Goal: Task Accomplishment & Management: Manage account settings

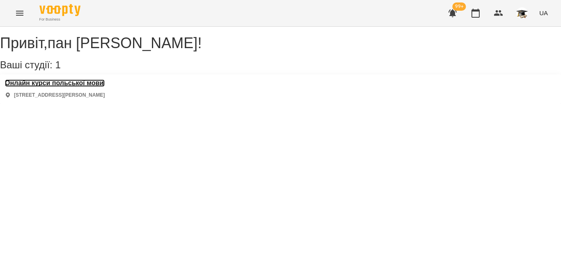
click at [58, 87] on h3 "Онлайн курси польської мови" at bounding box center [55, 82] width 100 height 7
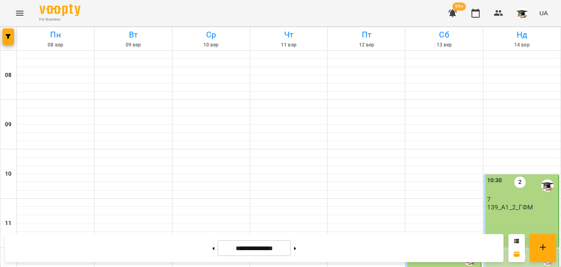
scroll to position [493, 0]
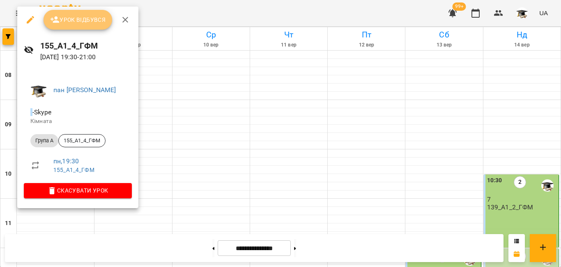
click at [90, 22] on span "Урок відбувся" at bounding box center [78, 20] width 56 height 10
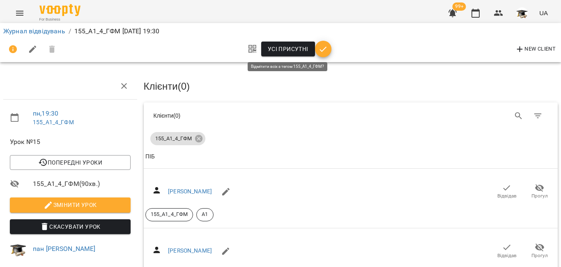
click at [276, 49] on span "Усі присутні" at bounding box center [288, 49] width 41 height 10
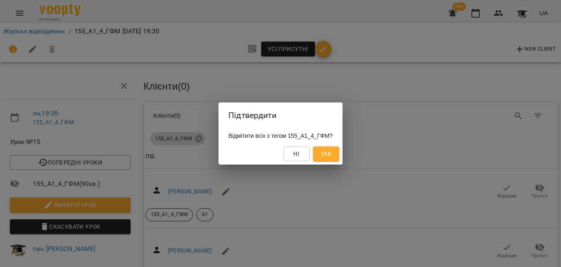
click at [332, 156] on span "Так" at bounding box center [326, 154] width 11 height 10
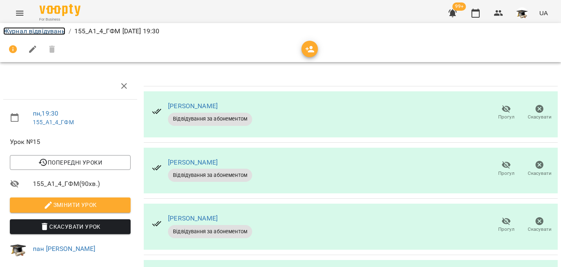
click at [51, 30] on link "Журнал відвідувань" at bounding box center [34, 31] width 62 height 8
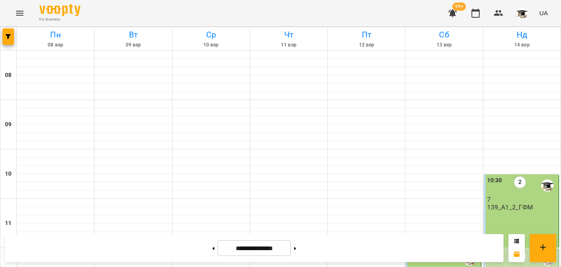
scroll to position [288, 0]
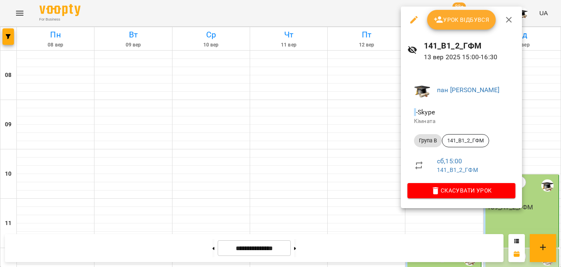
click at [452, 21] on span "Урок відбувся" at bounding box center [462, 20] width 56 height 10
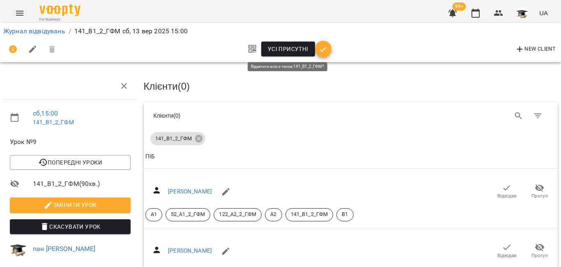
click at [288, 49] on span "Усі присутні" at bounding box center [288, 49] width 41 height 10
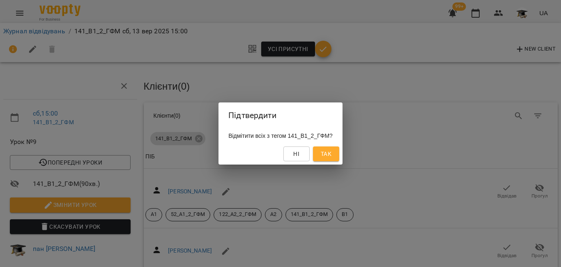
click at [332, 153] on span "Так" at bounding box center [326, 154] width 11 height 10
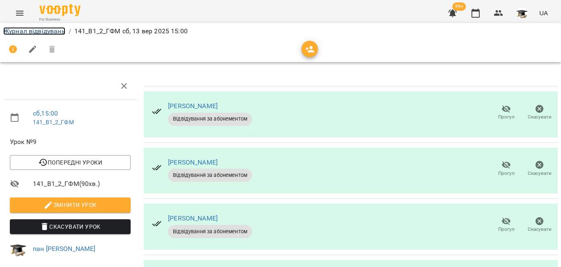
click at [31, 31] on link "Журнал відвідувань" at bounding box center [34, 31] width 62 height 8
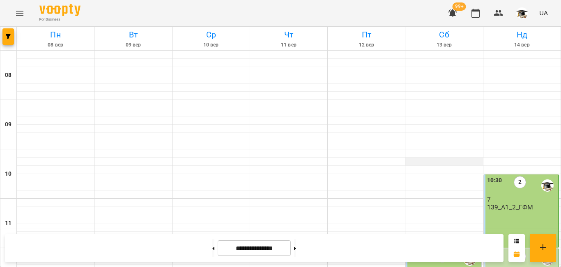
scroll to position [370, 0]
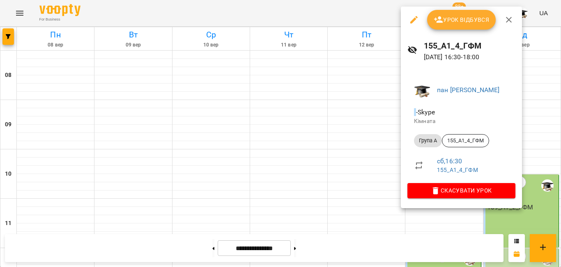
click at [452, 14] on button "Урок відбувся" at bounding box center [461, 20] width 69 height 20
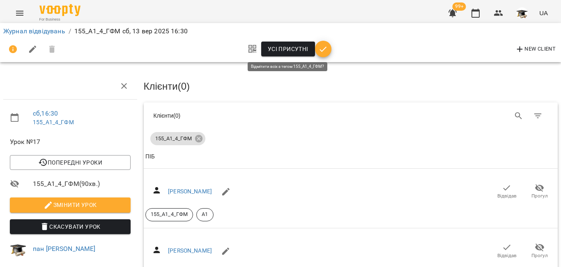
click at [274, 48] on span "Усі присутні" at bounding box center [288, 49] width 41 height 10
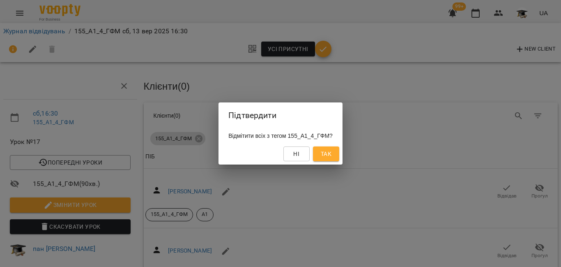
click at [332, 155] on span "Так" at bounding box center [326, 154] width 11 height 10
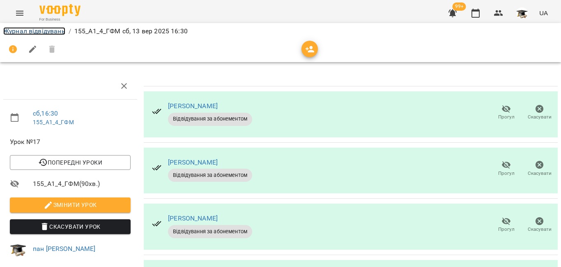
click at [24, 30] on link "Журнал відвідувань" at bounding box center [34, 31] width 62 height 8
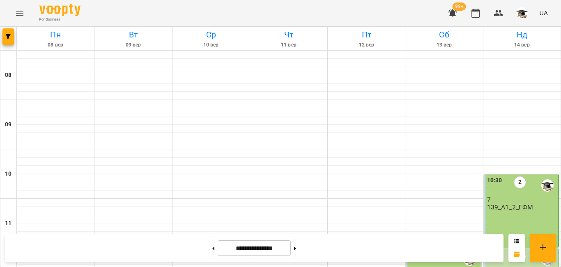
scroll to position [452, 0]
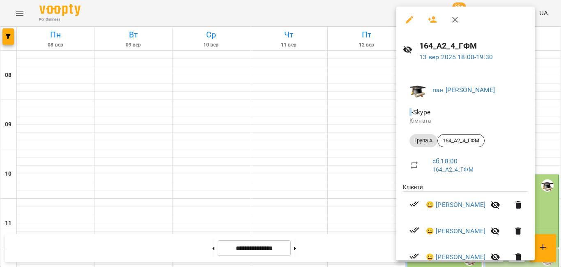
click at [18, 15] on div at bounding box center [280, 133] width 561 height 267
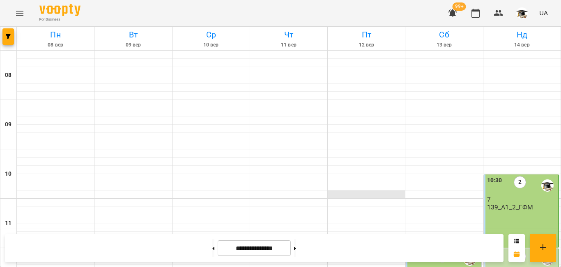
scroll to position [82, 0]
click at [487, 250] on div "12:00" at bounding box center [494, 259] width 15 height 19
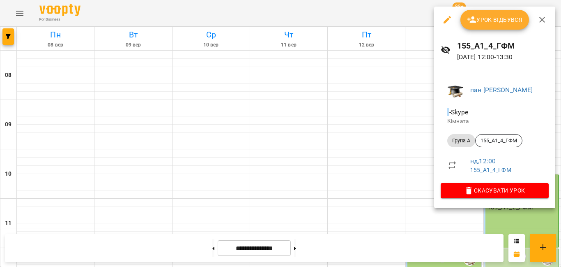
click at [507, 22] on span "Урок відбувся" at bounding box center [495, 20] width 56 height 10
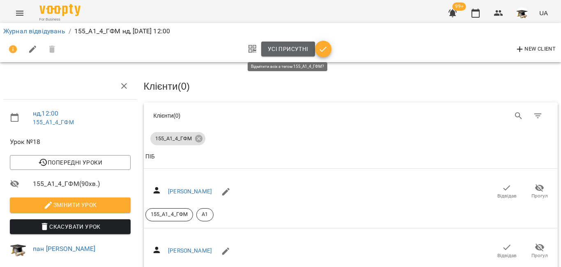
click at [291, 45] on span "Усі присутні" at bounding box center [288, 49] width 41 height 10
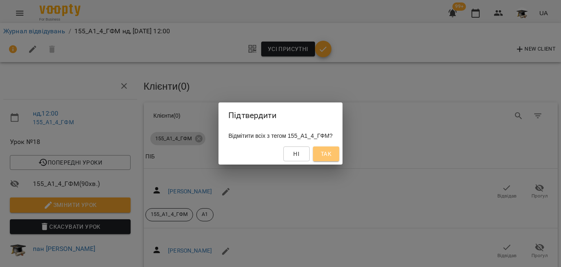
click at [332, 157] on span "Так" at bounding box center [326, 154] width 11 height 10
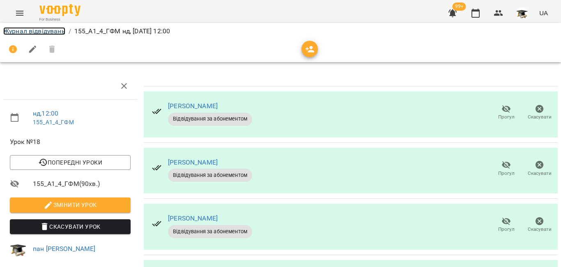
click at [44, 33] on link "Журнал відвідувань" at bounding box center [34, 31] width 62 height 8
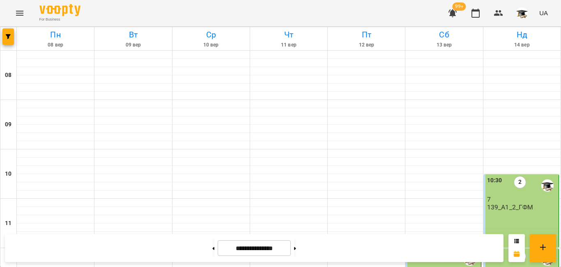
scroll to position [164, 0]
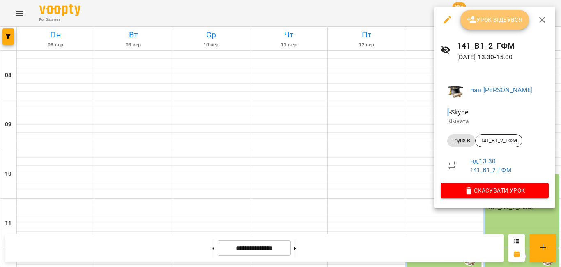
click at [487, 19] on span "Урок відбувся" at bounding box center [495, 20] width 56 height 10
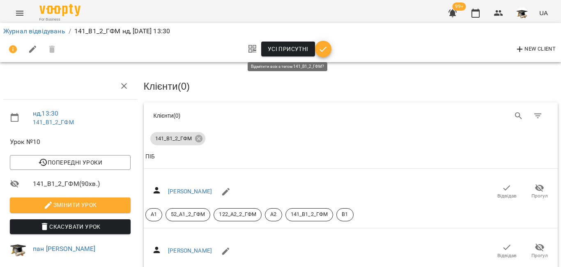
click at [288, 50] on span "Усі присутні" at bounding box center [288, 49] width 41 height 10
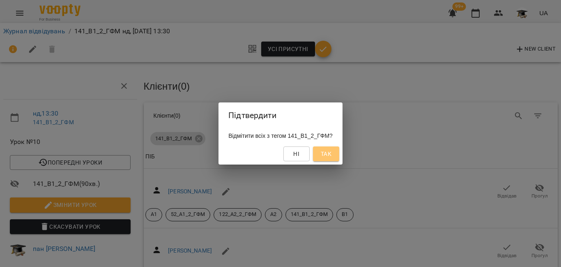
click at [330, 155] on span "Так" at bounding box center [326, 154] width 11 height 10
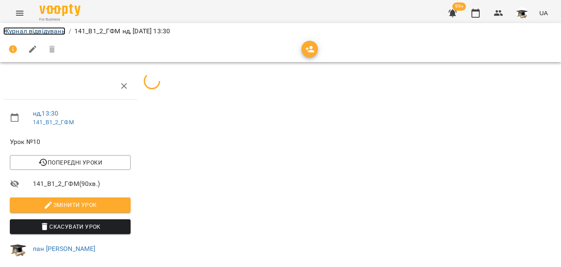
click at [34, 27] on link "Журнал відвідувань" at bounding box center [34, 31] width 62 height 8
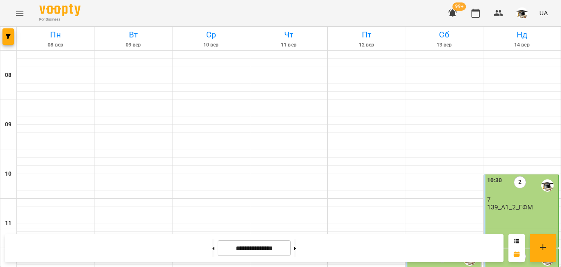
scroll to position [123, 0]
click at [296, 245] on button at bounding box center [295, 248] width 2 height 18
type input "**********"
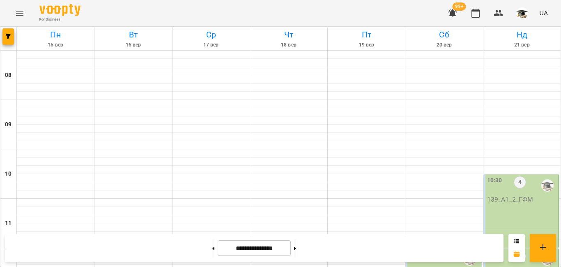
scroll to position [511, 0]
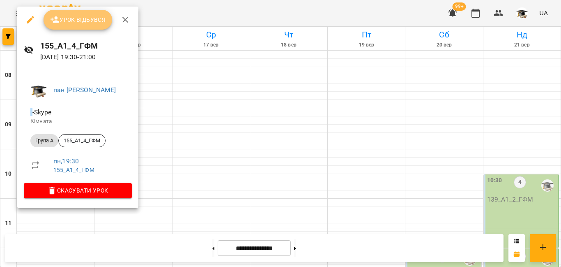
click at [82, 19] on span "Урок відбувся" at bounding box center [78, 20] width 56 height 10
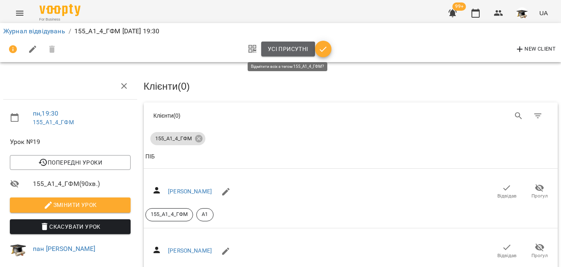
click at [270, 49] on span "Усі присутні" at bounding box center [288, 49] width 41 height 10
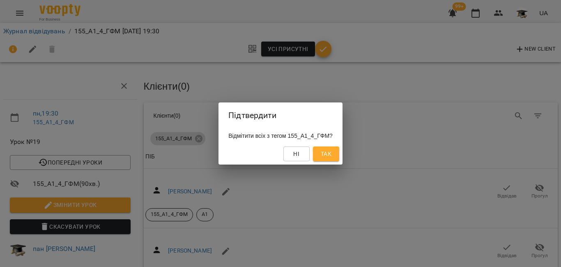
click at [327, 151] on span "Так" at bounding box center [326, 154] width 13 height 10
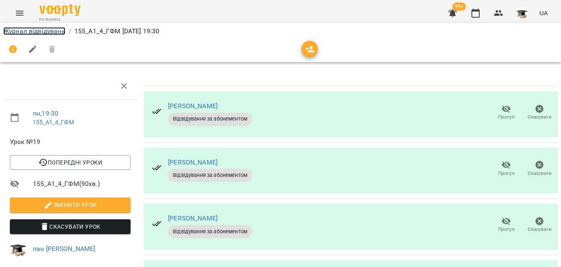
click at [54, 30] on link "Журнал відвідувань" at bounding box center [34, 31] width 62 height 8
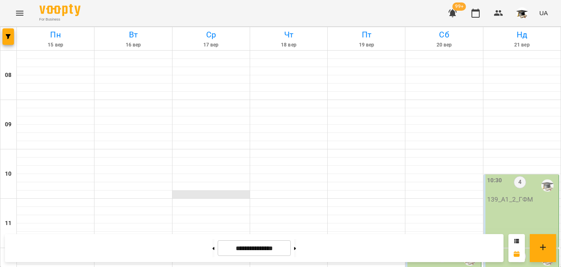
scroll to position [493, 0]
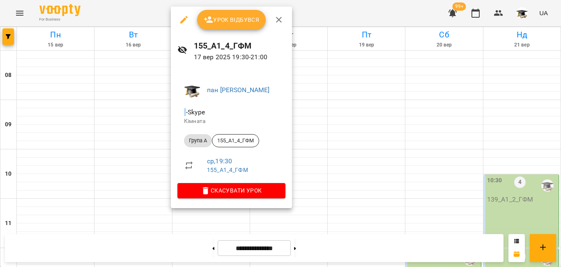
click at [231, 16] on span "Урок відбувся" at bounding box center [232, 20] width 56 height 10
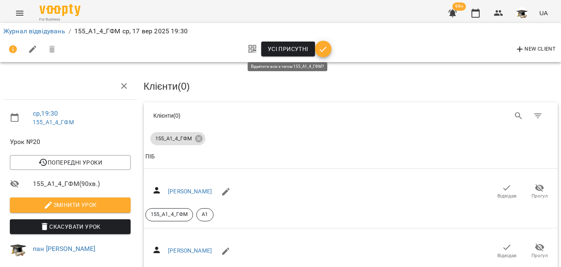
click at [283, 47] on span "Усі присутні" at bounding box center [288, 49] width 41 height 10
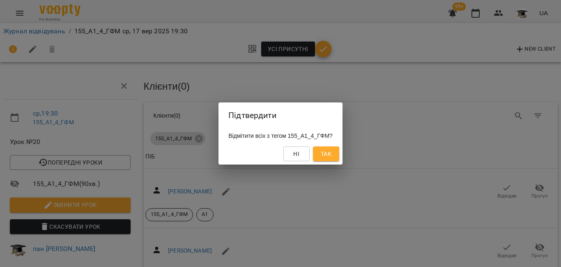
click at [332, 156] on span "Так" at bounding box center [326, 154] width 11 height 10
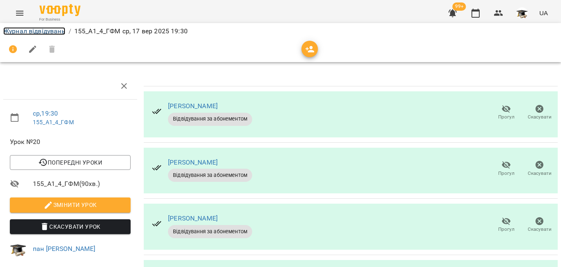
click at [44, 30] on link "Журнал відвідувань" at bounding box center [34, 31] width 62 height 8
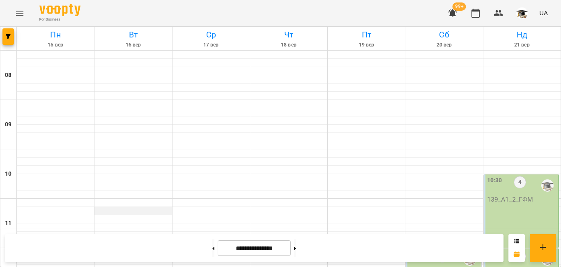
scroll to position [182, 0]
click at [409, 250] on label "12:00" at bounding box center [416, 254] width 15 height 9
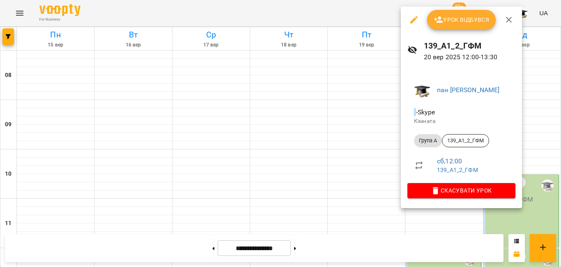
click at [455, 16] on span "Урок відбувся" at bounding box center [462, 20] width 56 height 10
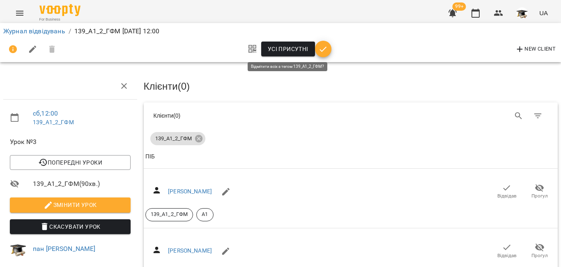
click at [305, 51] on span "Усі присутні" at bounding box center [288, 49] width 41 height 10
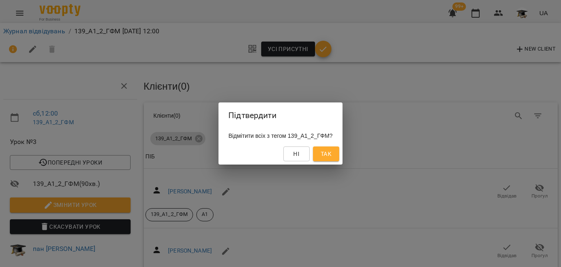
click at [330, 157] on span "Так" at bounding box center [326, 154] width 11 height 10
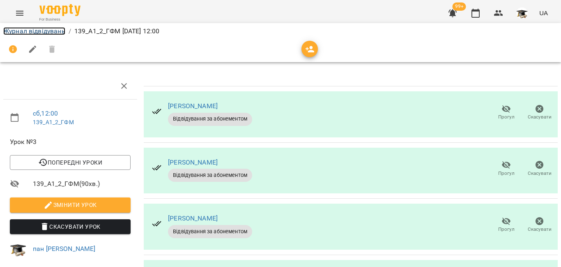
click at [49, 29] on link "Журнал відвідувань" at bounding box center [34, 31] width 62 height 8
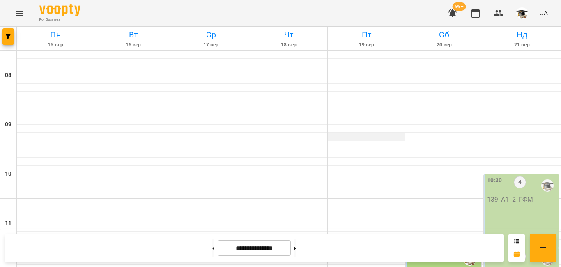
scroll to position [329, 0]
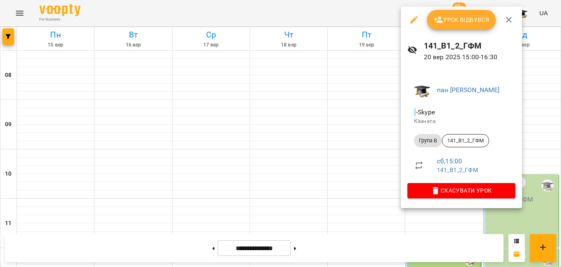
click at [475, 21] on span "Урок відбувся" at bounding box center [462, 20] width 56 height 10
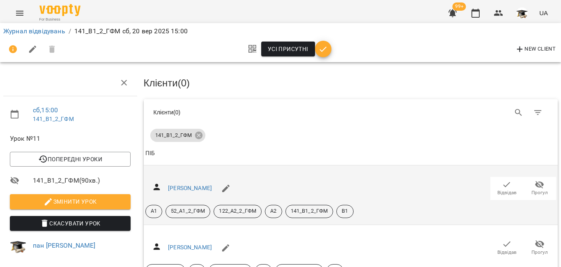
scroll to position [123, 0]
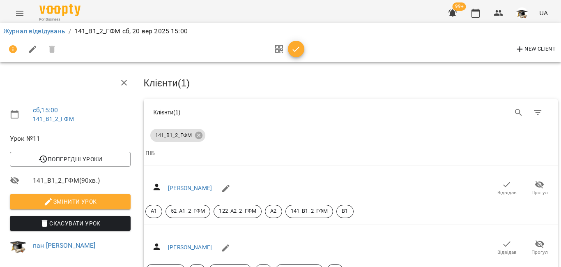
scroll to position [329, 0]
click at [54, 32] on link "Журнал відвідувань" at bounding box center [34, 31] width 62 height 8
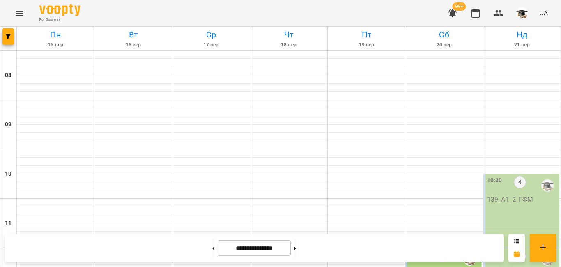
scroll to position [329, 0]
